Goal: Task Accomplishment & Management: Manage account settings

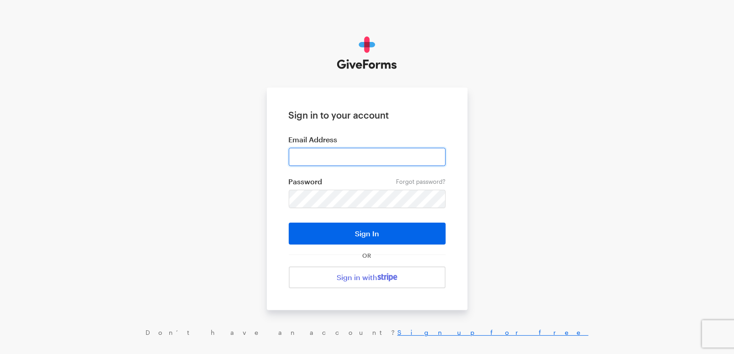
click at [403, 150] on input "email" at bounding box center [367, 157] width 157 height 18
type input "[EMAIL_ADDRESS][DOMAIN_NAME]"
click at [289, 222] on button "Sign In" at bounding box center [367, 233] width 157 height 22
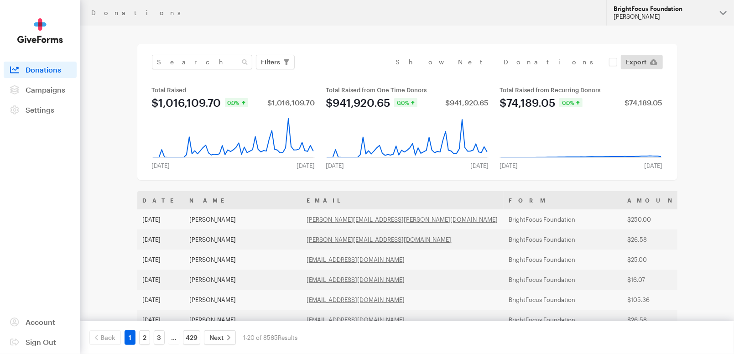
click at [653, 16] on div "Cristel Macaraeg" at bounding box center [662, 17] width 99 height 8
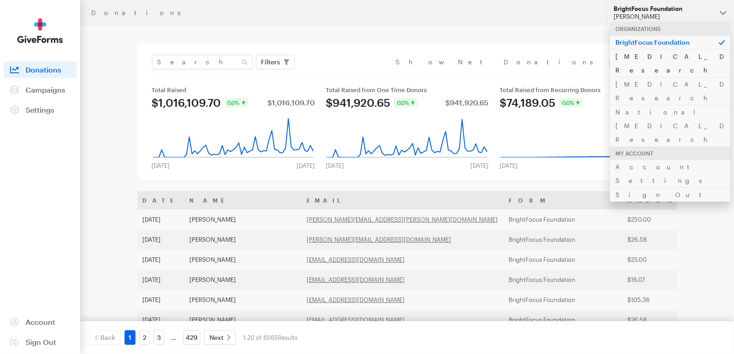
click at [652, 57] on link "Alzheimer's Disease Research" at bounding box center [670, 63] width 120 height 28
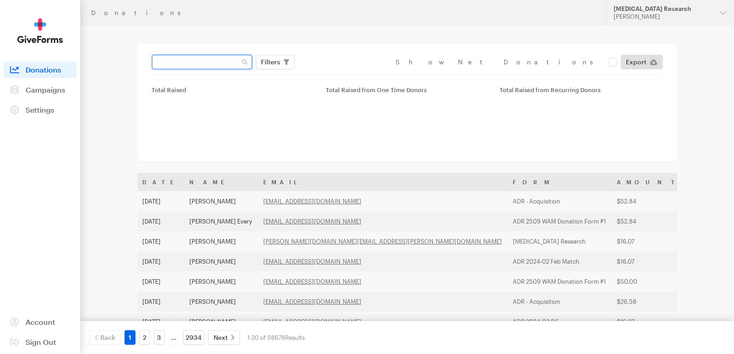
click at [213, 62] on input "text" at bounding box center [202, 62] width 100 height 15
paste input "pamwhite1951@yahoo.com"
type input "pamwhite1951@yahoo.com"
click at [340, 74] on button "Apply" at bounding box center [354, 81] width 29 height 15
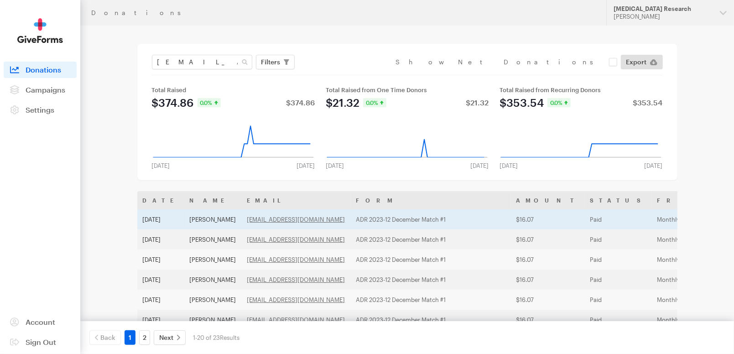
click at [403, 223] on td "ADR 2023-12 December Match #1" at bounding box center [431, 219] width 160 height 20
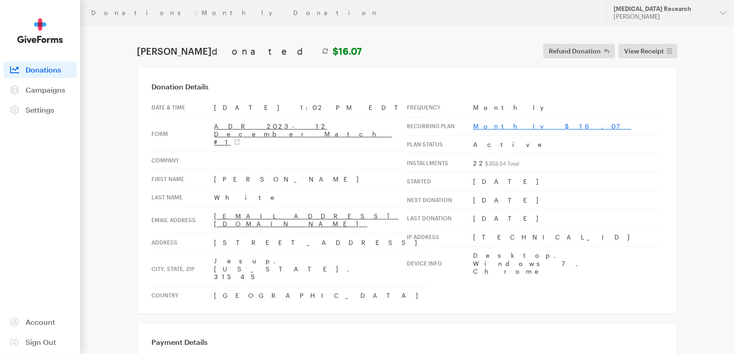
click at [496, 125] on link "Monthly $16.07" at bounding box center [552, 126] width 158 height 8
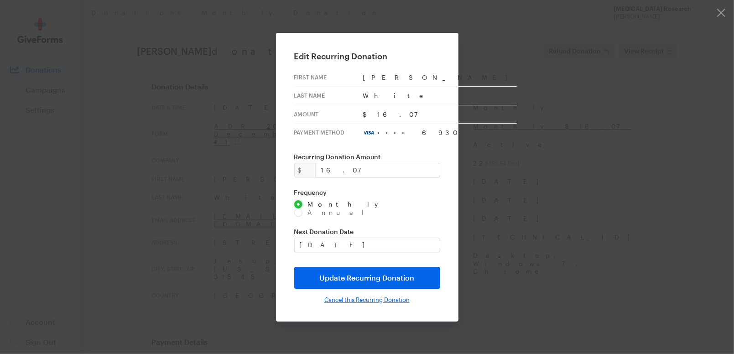
click at [363, 296] on input "Cancel this Recurring Donation" at bounding box center [366, 299] width 85 height 7
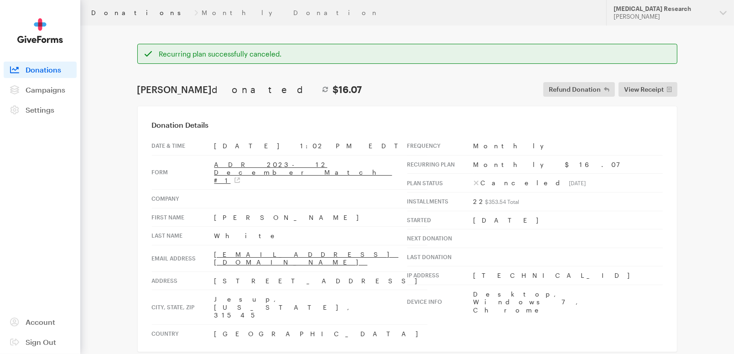
click at [110, 12] on link "Donations" at bounding box center [140, 12] width 99 height 7
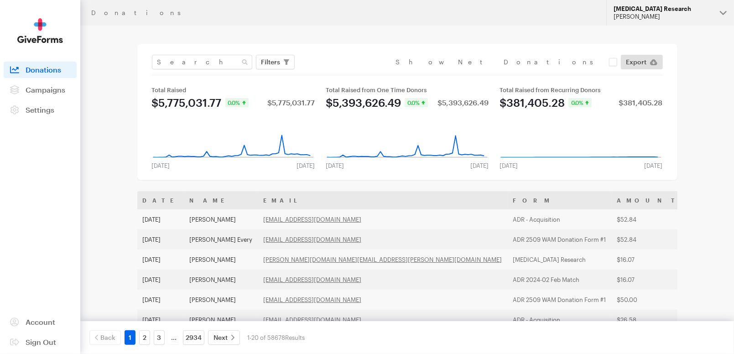
click at [679, 17] on div "[PERSON_NAME]" at bounding box center [662, 17] width 99 height 8
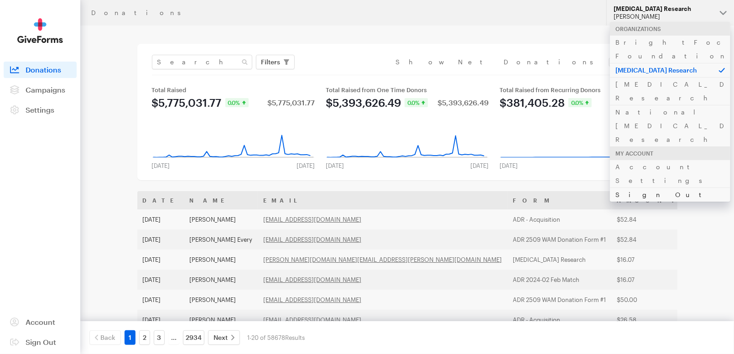
click at [640, 187] on link "Sign Out" at bounding box center [670, 194] width 120 height 14
